Goal: Task Accomplishment & Management: Manage account settings

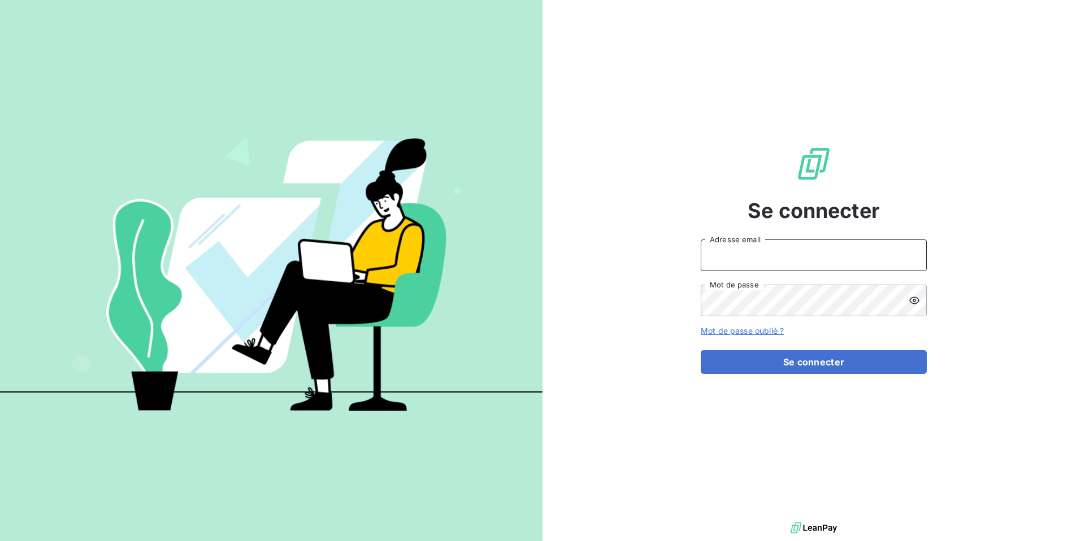
click at [764, 260] on input "Adresse email" at bounding box center [813, 256] width 226 height 32
type input "[PERSON_NAME][EMAIL_ADDRESS][DOMAIN_NAME]"
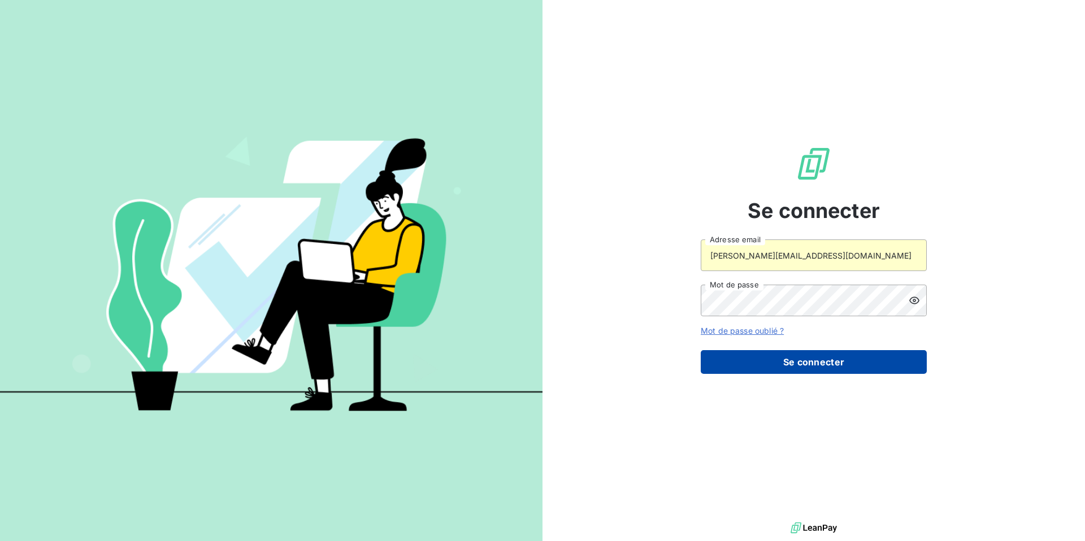
click at [772, 352] on button "Se connecter" at bounding box center [813, 362] width 226 height 24
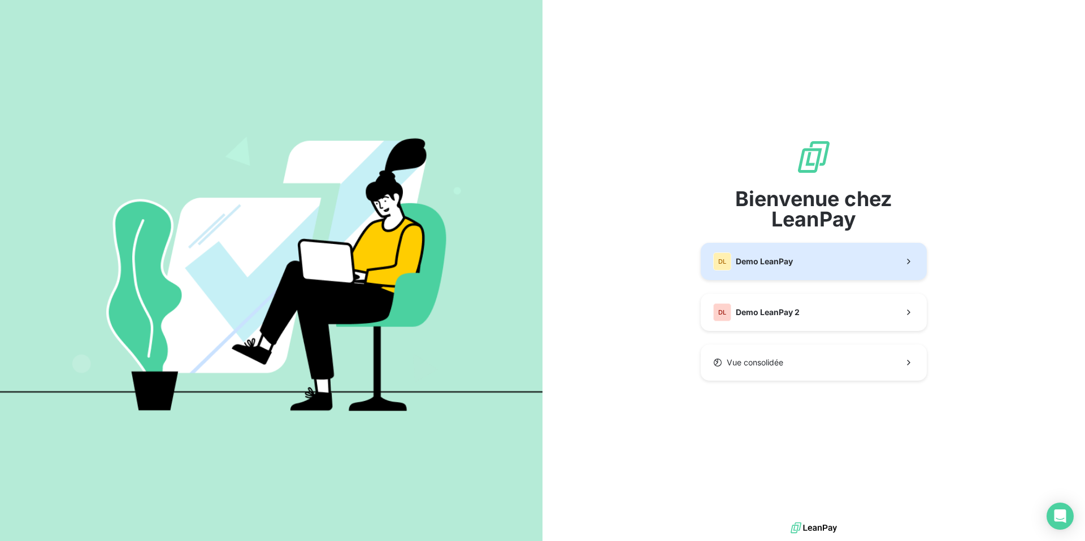
click at [760, 273] on button "DL Demo LeanPay" at bounding box center [813, 261] width 226 height 37
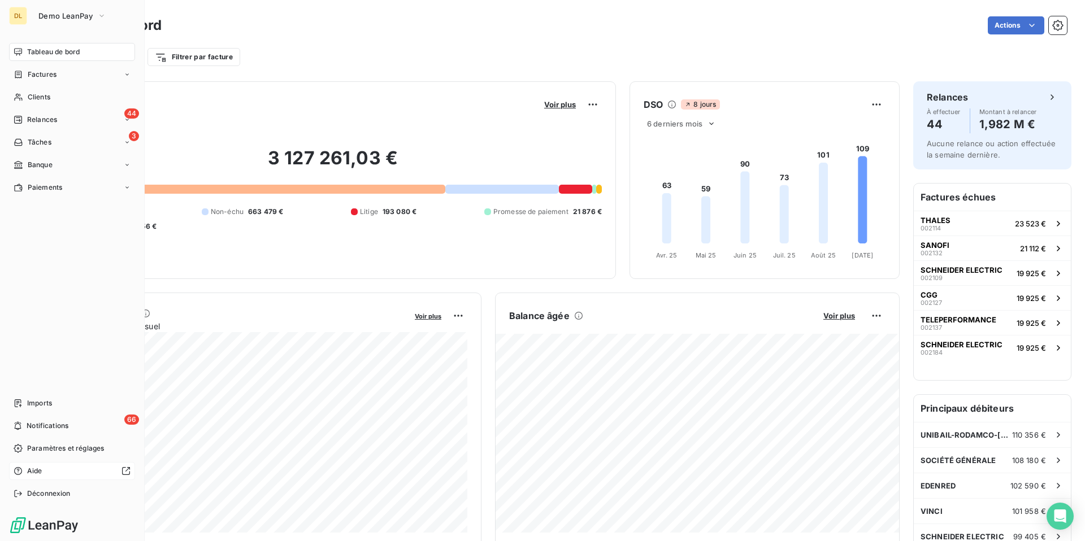
click at [41, 472] on span "Aide" at bounding box center [34, 471] width 15 height 10
